Goal: Check status: Check status

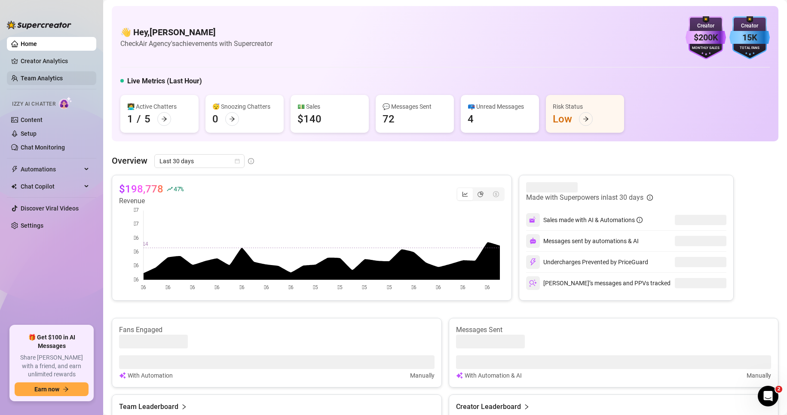
click at [45, 76] on link "Team Analytics" at bounding box center [42, 78] width 42 height 7
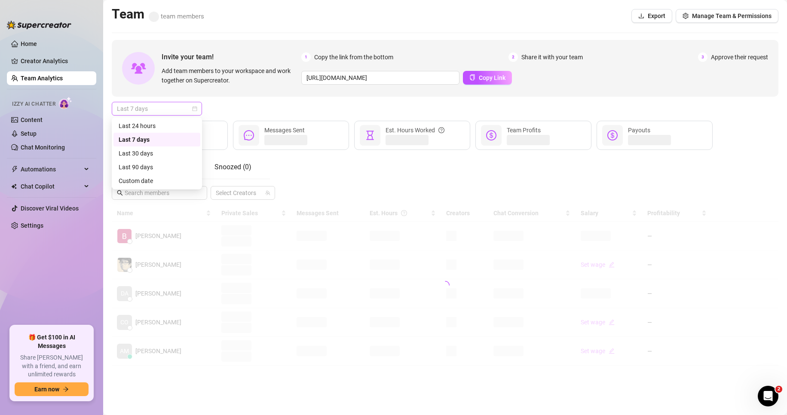
click at [160, 110] on span "Last 7 days" at bounding box center [157, 108] width 80 height 13
click at [171, 120] on div "Last 24 hours" at bounding box center [156, 126] width 87 height 14
click at [224, 107] on div "Last 24 hours" at bounding box center [445, 109] width 666 height 14
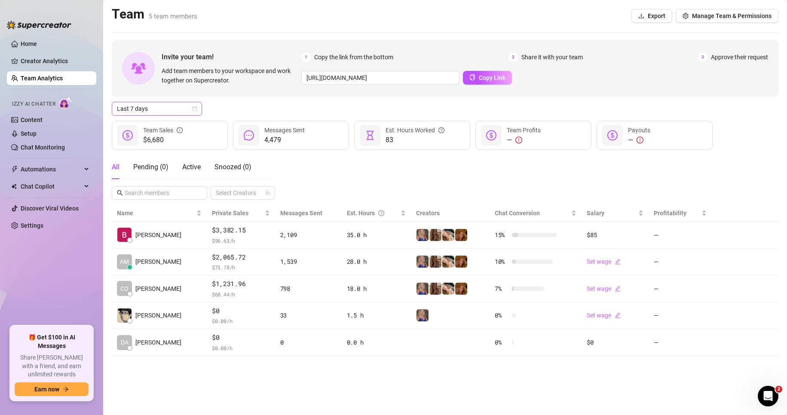
click at [172, 110] on span "Last 7 days" at bounding box center [157, 108] width 80 height 13
click at [158, 123] on div "Last 24 hours" at bounding box center [157, 125] width 76 height 9
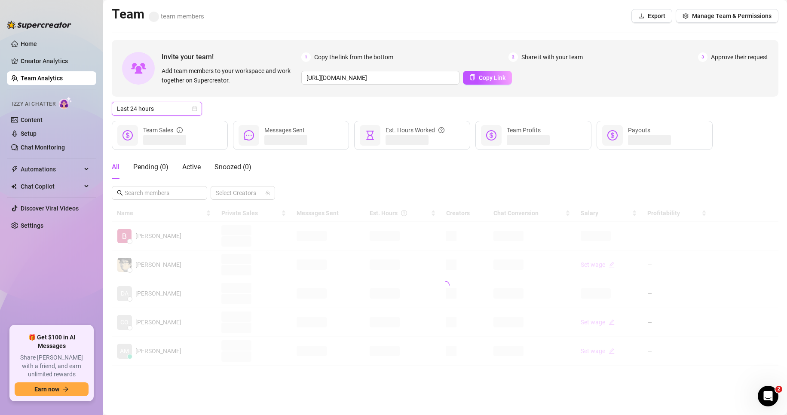
click at [228, 104] on div "Last 24 hours Last 24 hours" at bounding box center [445, 109] width 666 height 14
